Goal: Task Accomplishment & Management: Manage account settings

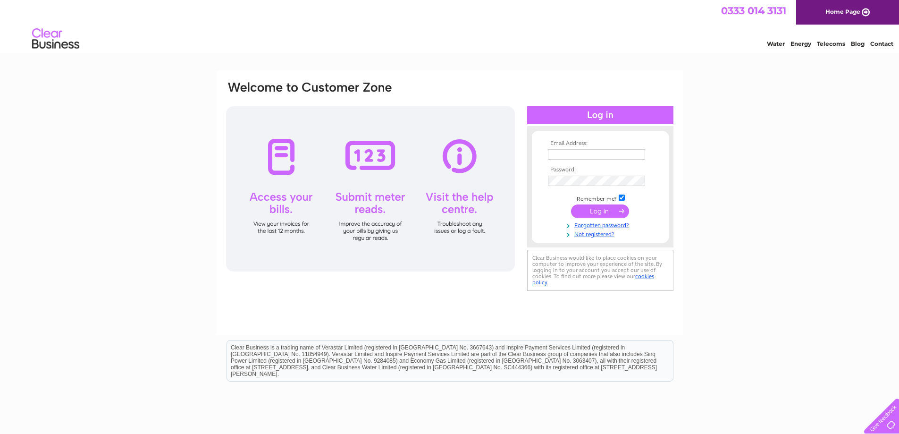
type input "[EMAIL_ADDRESS][DOMAIN_NAME]"
click at [583, 214] on input "submit" at bounding box center [600, 210] width 58 height 13
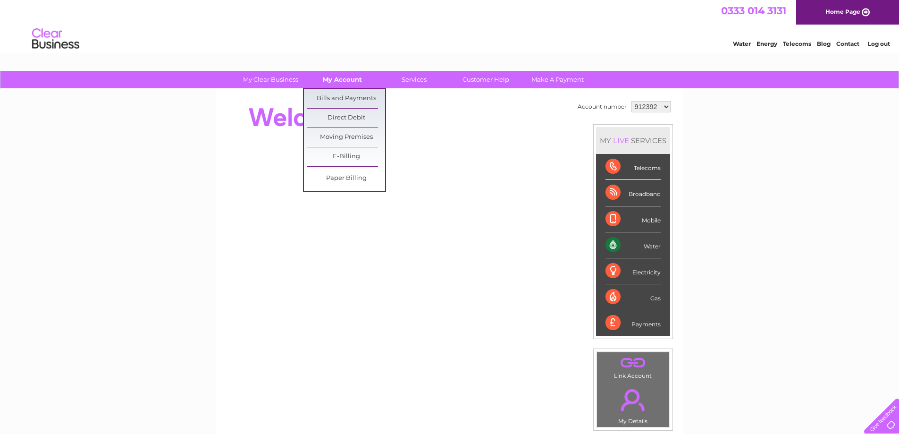
click at [337, 78] on link "My Account" at bounding box center [343, 79] width 78 height 17
click at [335, 99] on link "Bills and Payments" at bounding box center [346, 98] width 78 height 19
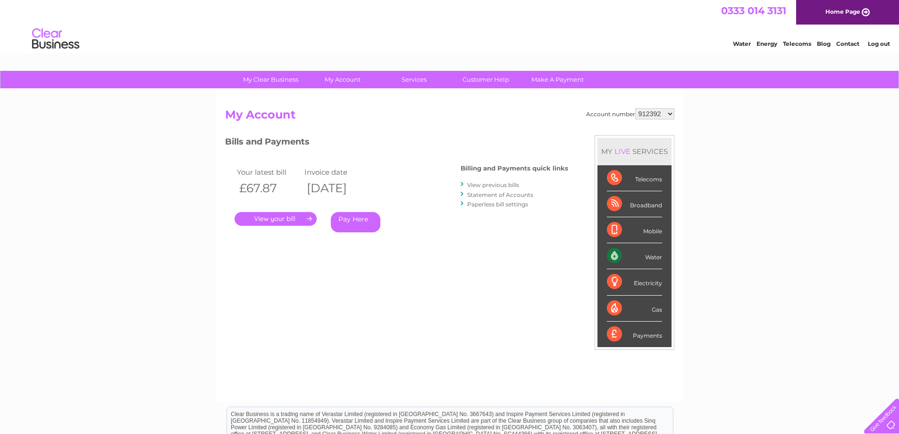
click at [304, 219] on link "." at bounding box center [276, 219] width 82 height 14
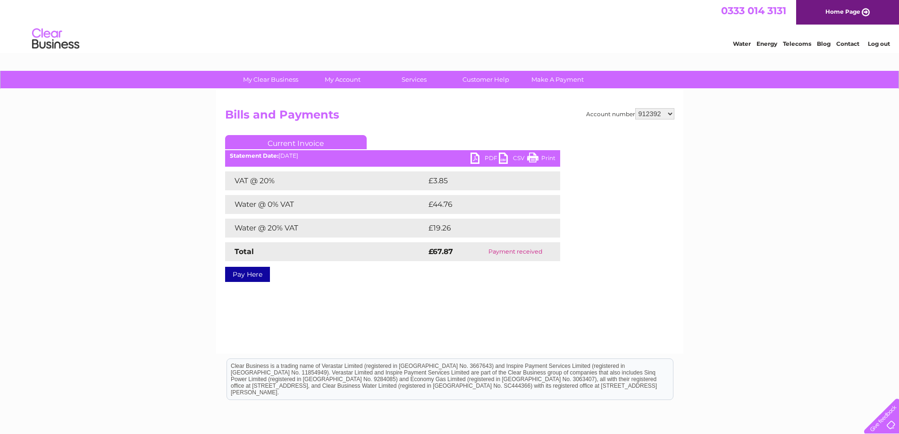
drag, startPoint x: 572, startPoint y: 139, endPoint x: 765, endPoint y: 176, distance: 197.1
click at [672, 114] on select "912392 1048413" at bounding box center [654, 113] width 39 height 11
select select "1048413"
click at [635, 108] on select "912392 1048413" at bounding box center [654, 113] width 39 height 11
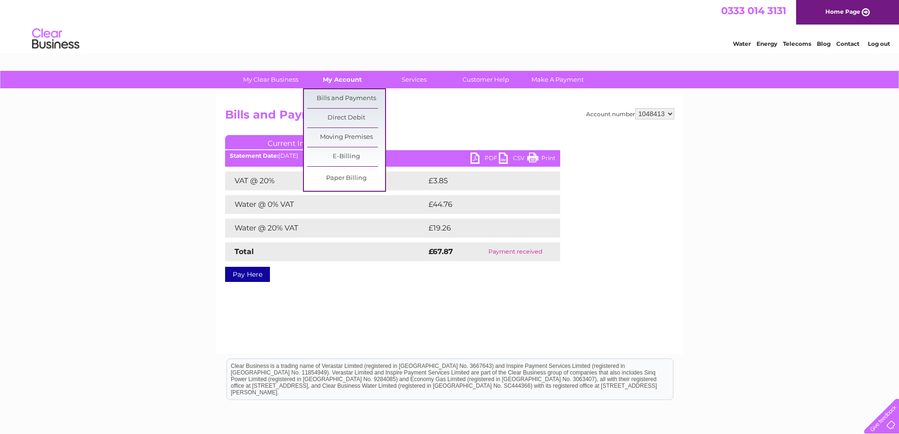
click at [340, 81] on link "My Account" at bounding box center [343, 79] width 78 height 17
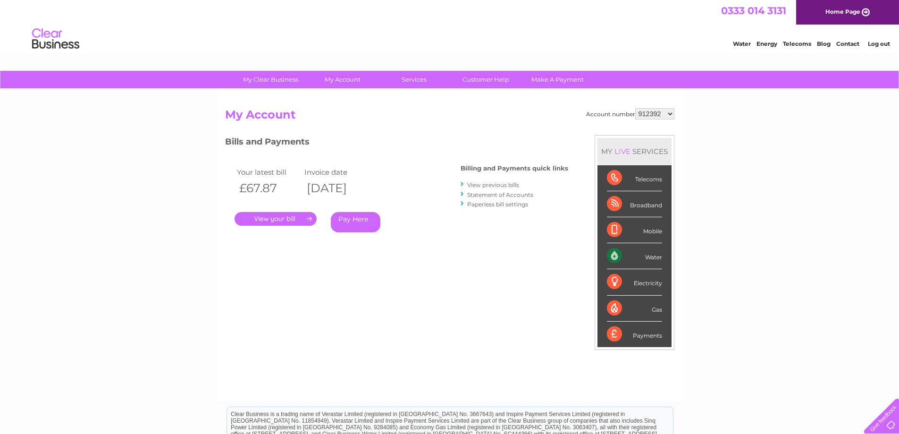
click at [670, 114] on select "912392 1048413" at bounding box center [654, 113] width 39 height 11
select select "1048413"
click at [635, 108] on select "912392 1048413" at bounding box center [654, 113] width 39 height 11
click at [305, 217] on link "." at bounding box center [276, 219] width 82 height 14
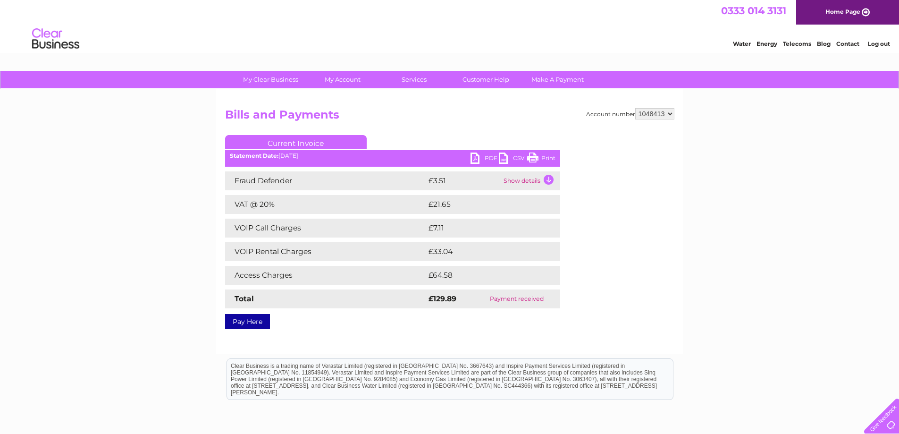
drag, startPoint x: 541, startPoint y: 159, endPoint x: 700, endPoint y: 12, distance: 216.1
click at [541, 159] on link "Print" at bounding box center [541, 159] width 28 height 14
